Goal: Transaction & Acquisition: Download file/media

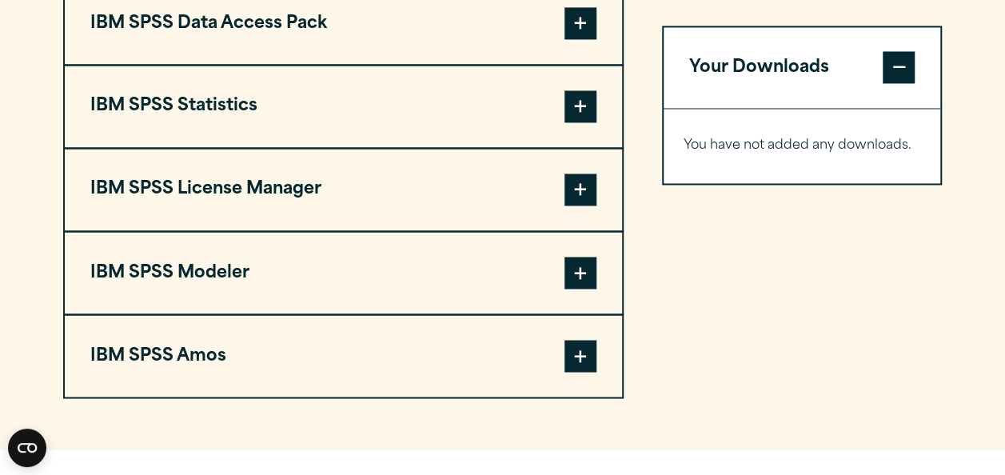
scroll to position [1299, 0]
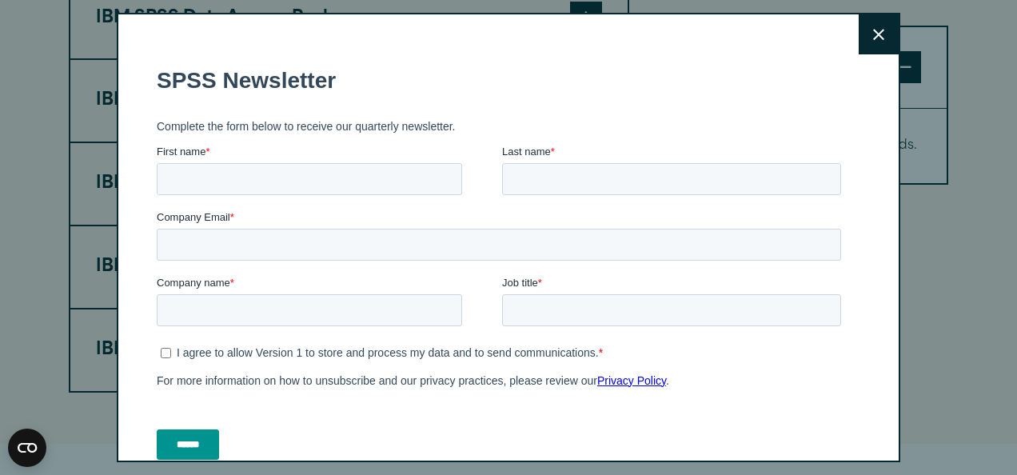
click at [867, 33] on button "Close" at bounding box center [879, 34] width 40 height 40
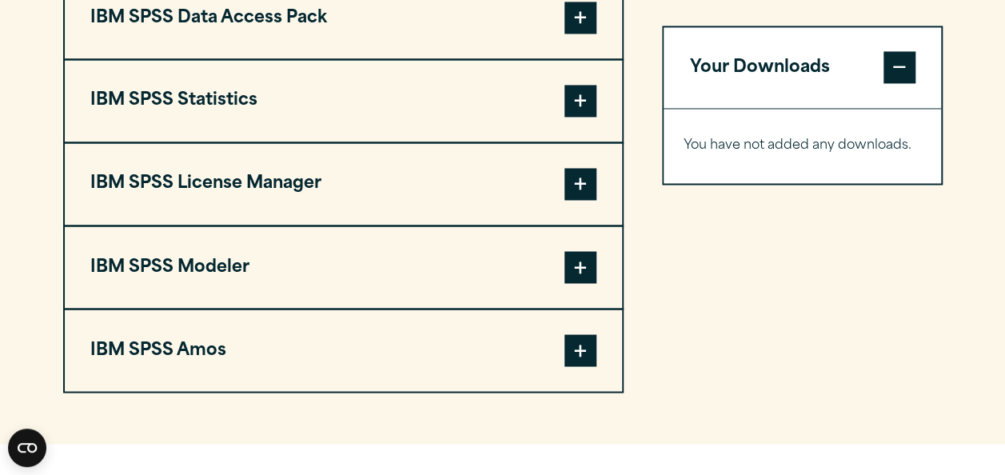
click at [589, 117] on span at bounding box center [581, 101] width 32 height 32
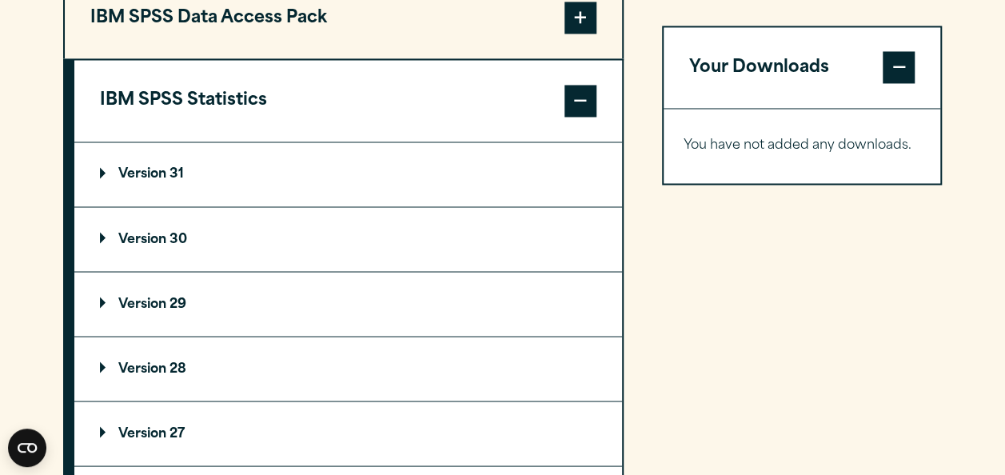
click at [169, 245] on p "Version 30" at bounding box center [143, 239] width 87 height 13
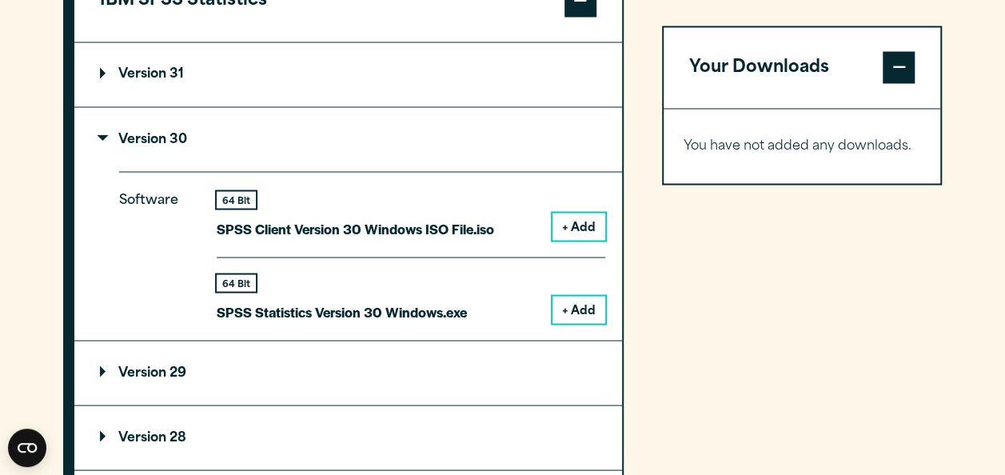
scroll to position [1357, 0]
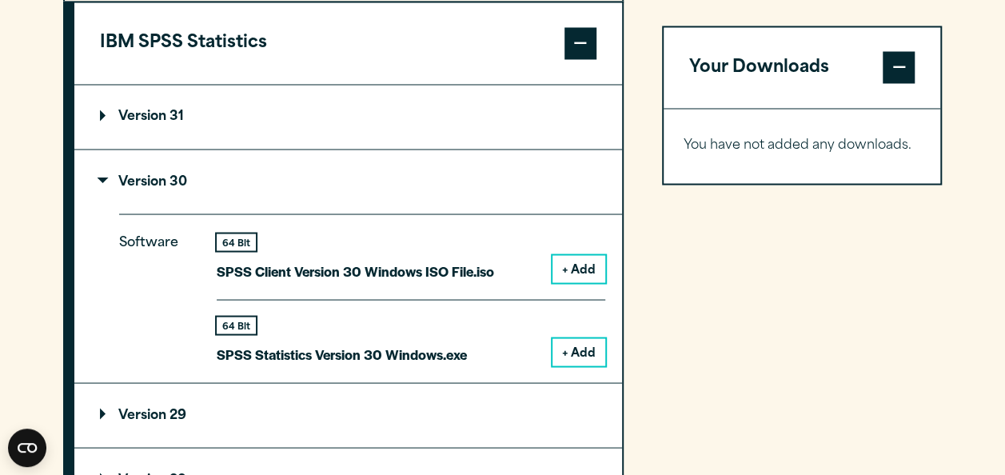
click at [166, 139] on summary "Version 31" at bounding box center [348, 117] width 548 height 64
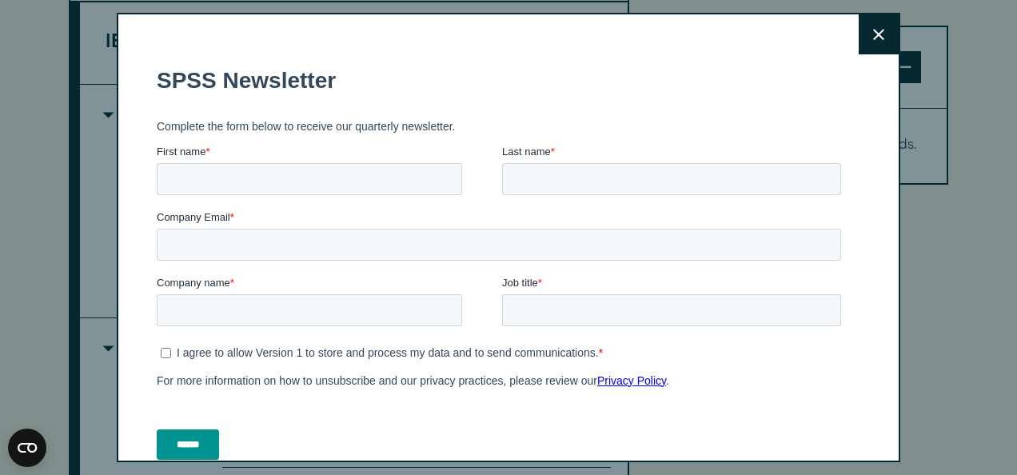
click at [865, 25] on button "Close" at bounding box center [879, 34] width 40 height 40
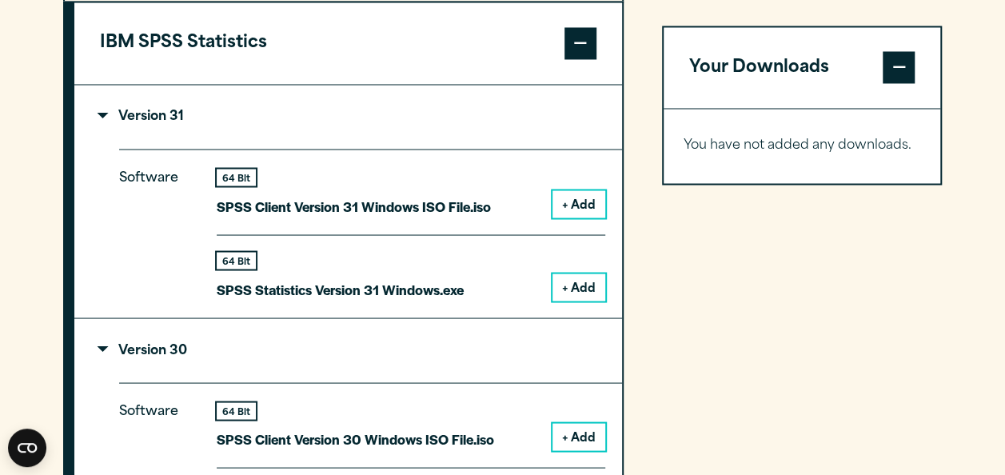
click at [575, 301] on button "+ Add" at bounding box center [579, 286] width 53 height 27
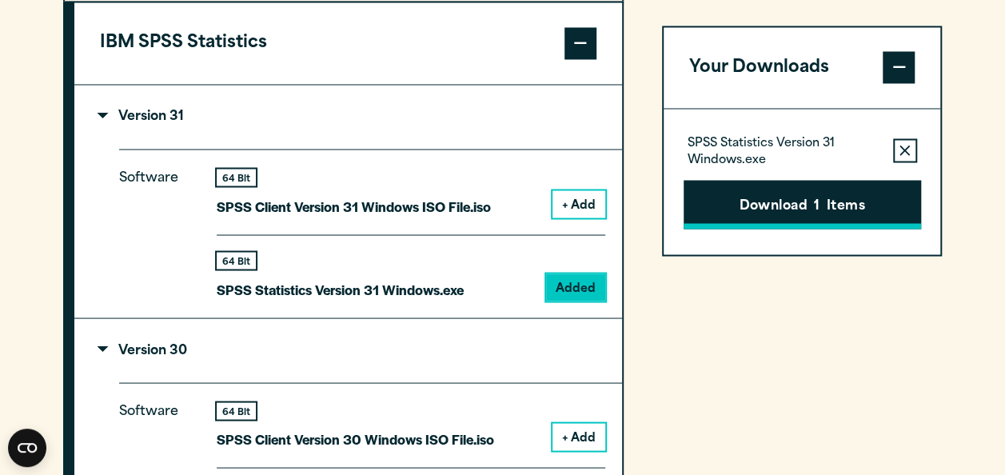
click at [768, 194] on button "Download 1 Items" at bounding box center [803, 205] width 238 height 50
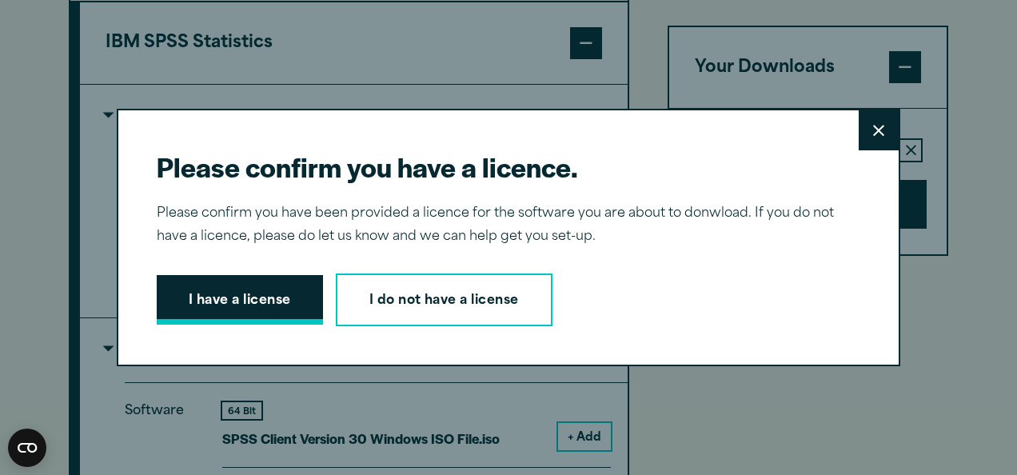
click at [214, 304] on button "I have a license" at bounding box center [240, 300] width 166 height 50
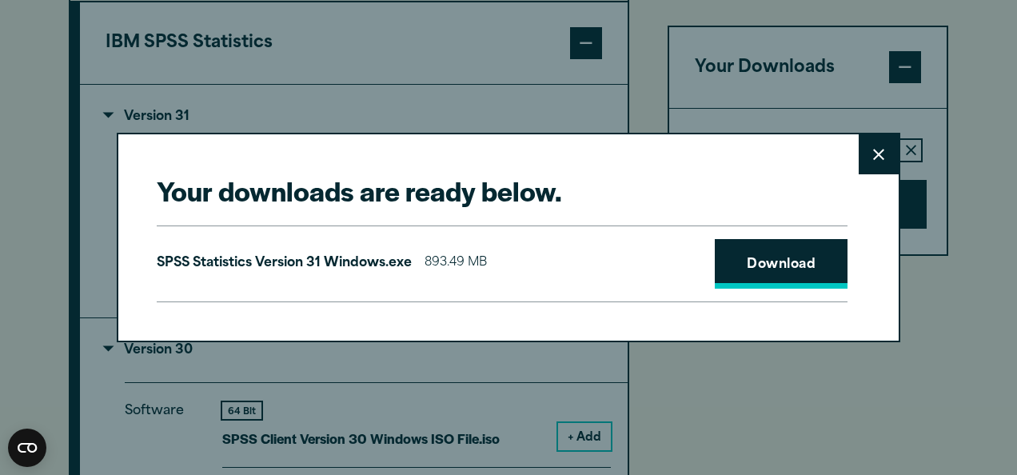
click at [755, 241] on link "Download" at bounding box center [781, 264] width 133 height 50
click at [874, 147] on button "Close" at bounding box center [879, 154] width 40 height 40
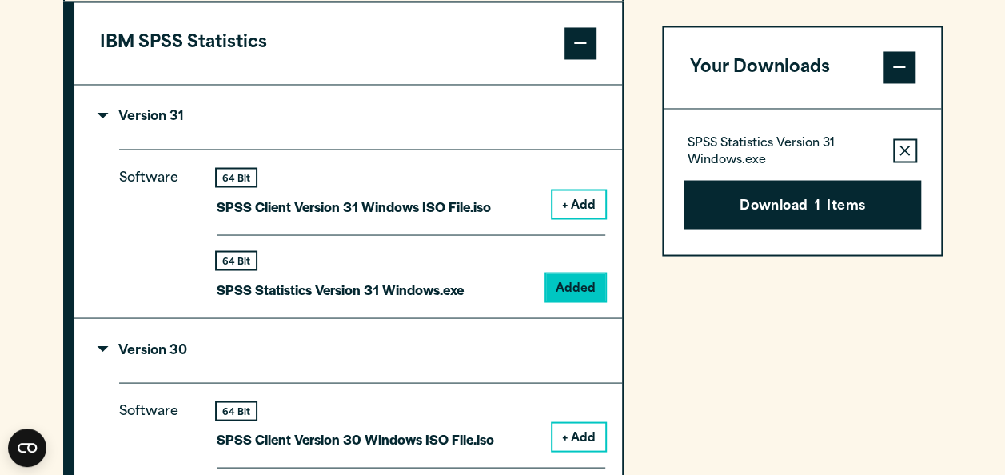
click at [900, 147] on div "Your downloads are ready below. Close SPSS Statistics Version 31 Windows.exe 89…" at bounding box center [502, 237] width 1005 height 475
click at [900, 147] on icon "button" at bounding box center [905, 151] width 10 height 11
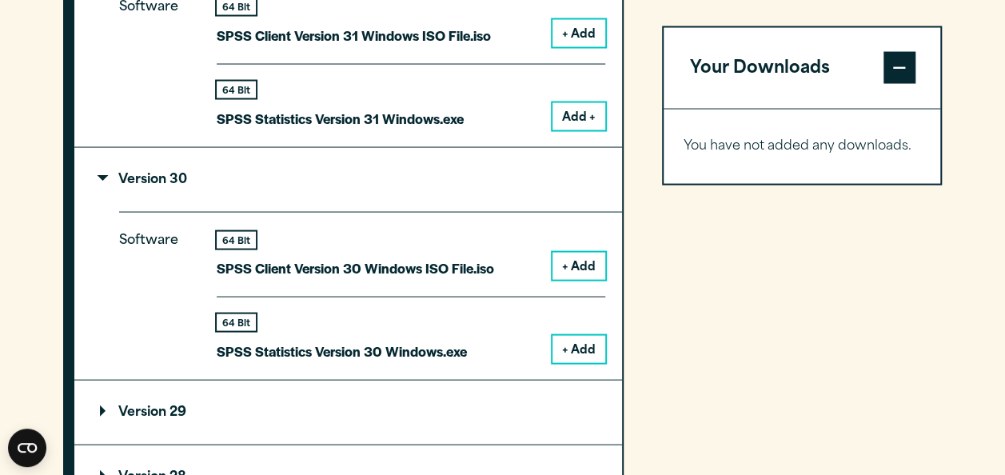
scroll to position [1580, 0]
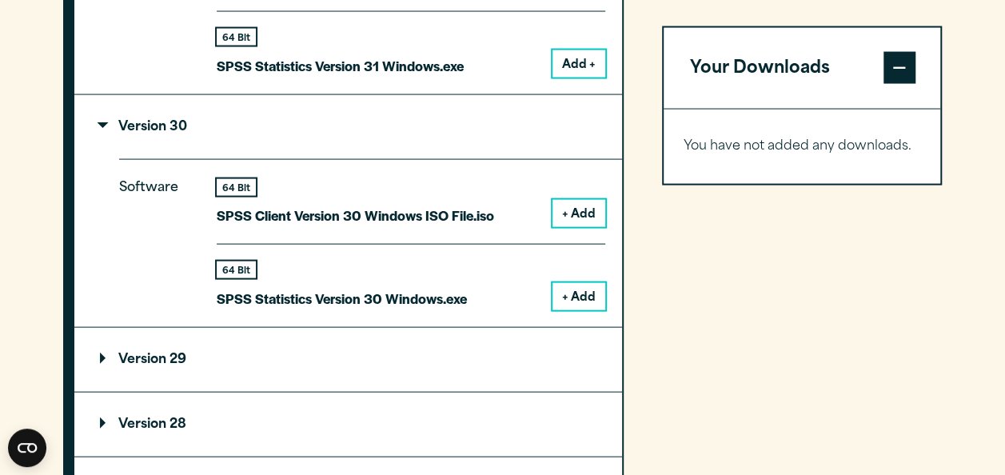
click at [589, 310] on button "+ Add" at bounding box center [579, 296] width 53 height 27
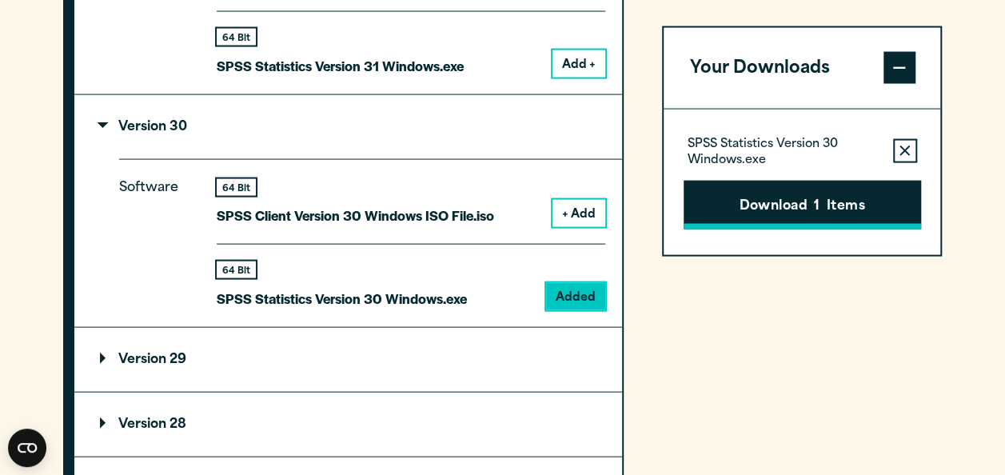
click at [863, 216] on button "Download 1 Items" at bounding box center [803, 205] width 238 height 50
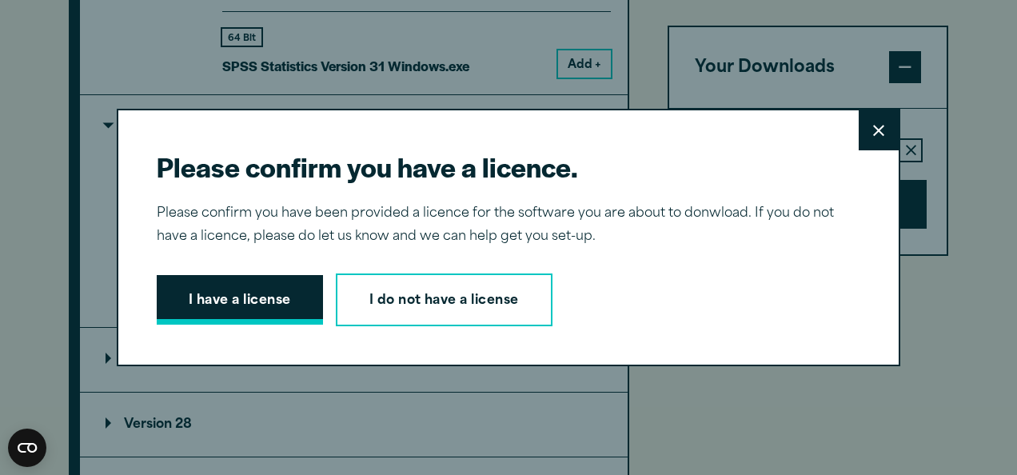
click at [206, 291] on button "I have a license" at bounding box center [240, 300] width 166 height 50
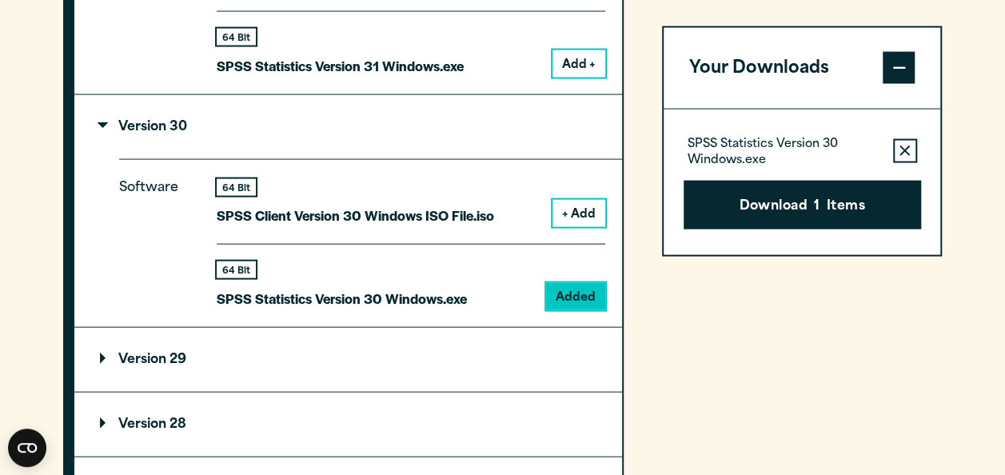
click at [957, 73] on section "Select your software downloads Use the table below to find and navigate to your…" at bounding box center [502, 143] width 1005 height 1491
click at [806, 206] on button "Download 1 Items" at bounding box center [803, 205] width 238 height 50
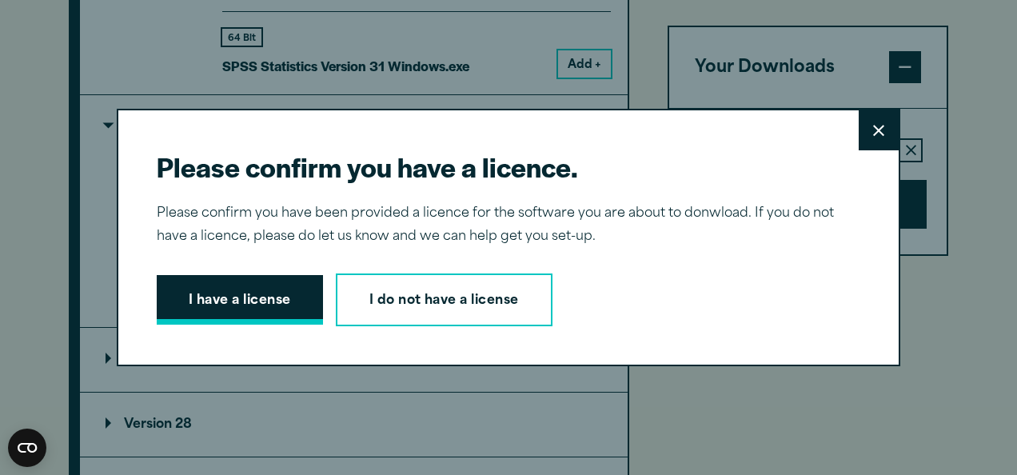
click at [279, 305] on button "I have a license" at bounding box center [240, 300] width 166 height 50
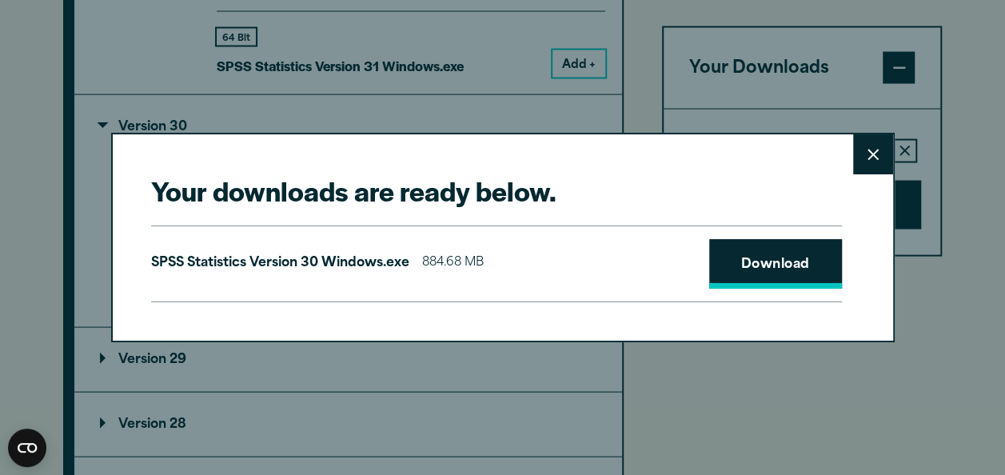
click at [764, 266] on link "Download" at bounding box center [775, 264] width 133 height 50
